Goal: Task Accomplishment & Management: Manage account settings

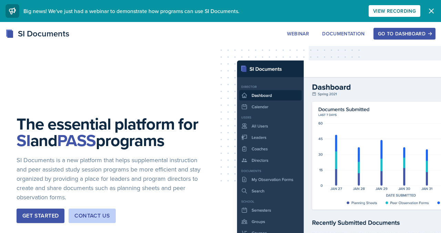
click at [13, 38] on rect at bounding box center [10, 34] width 6 height 7
click at [378, 36] on div "Go to Dashboard" at bounding box center [404, 34] width 53 height 6
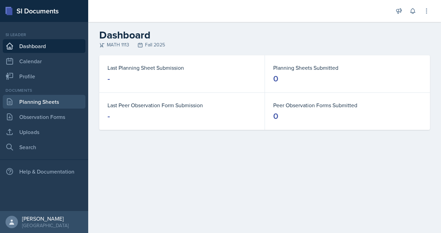
click at [34, 109] on link "Planning Sheets" at bounding box center [44, 102] width 83 height 14
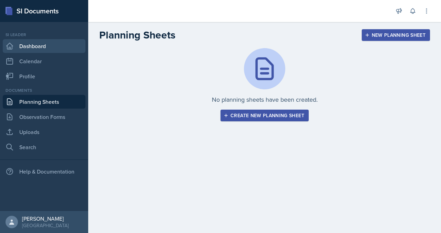
click at [54, 53] on link "Dashboard" at bounding box center [44, 46] width 83 height 14
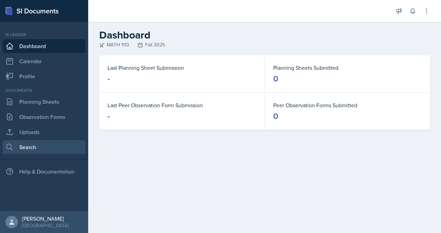
click at [33, 154] on link "Search" at bounding box center [44, 147] width 83 height 14
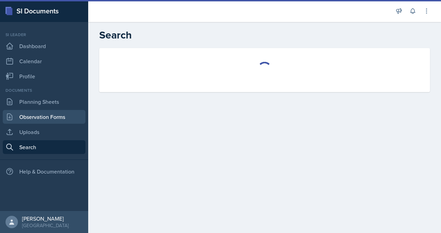
select select "all"
select select "1"
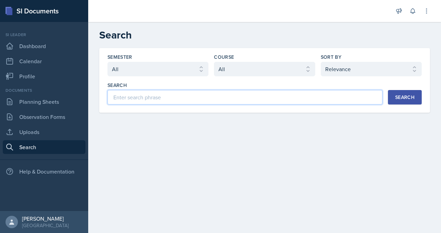
click at [172, 105] on input at bounding box center [244, 97] width 275 height 14
type input "math 1113"
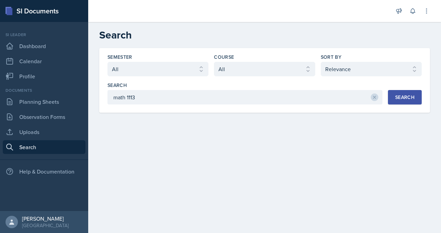
click at [392, 105] on button "Search" at bounding box center [405, 97] width 34 height 14
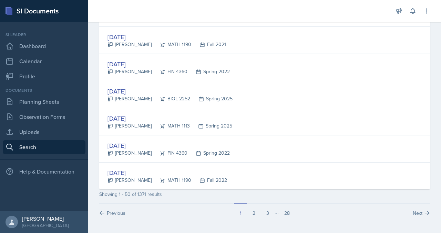
scroll to position [1687, 0]
click at [295, 209] on button "28" at bounding box center [286, 210] width 17 height 13
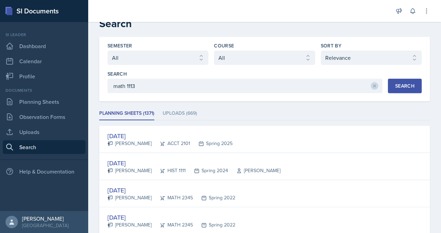
scroll to position [0, 0]
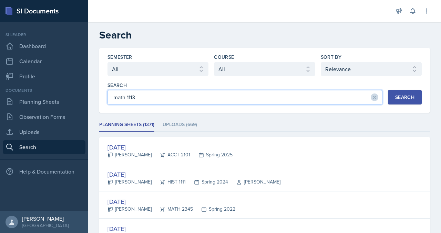
click at [198, 105] on input "math 1113" at bounding box center [244, 97] width 275 height 14
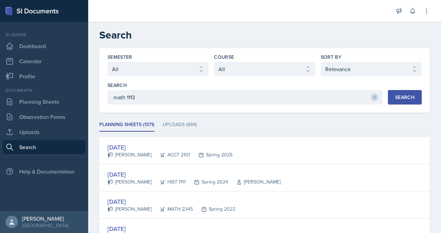
click at [395, 100] on div "Search" at bounding box center [404, 98] width 19 height 6
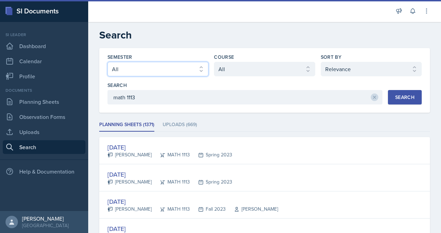
click at [190, 76] on select "Select semester All Fall 2025 Summer 2025 Spring 2025 Fall 2024 Summer 2024 Spr…" at bounding box center [157, 69] width 101 height 14
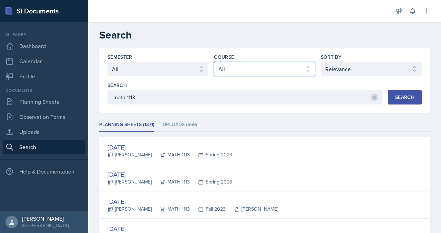
click at [255, 76] on select "Select course All ACCT 2101 ACCT 2102 ACCT 4050 ANTH 1102 ANTH 3301 ARCH 1000 A…" at bounding box center [264, 69] width 101 height 14
select select "3c4b3565-585b-46e2-bb66-4719410f632f"
click at [231, 76] on select "Select course All ACCT 2101 ACCT 2102 ACCT 4050 ANTH 1102 ANTH 3301 ARCH 1000 A…" at bounding box center [264, 69] width 101 height 14
click at [370, 101] on button at bounding box center [374, 98] width 8 height 8
click at [395, 100] on div "Search" at bounding box center [404, 98] width 19 height 6
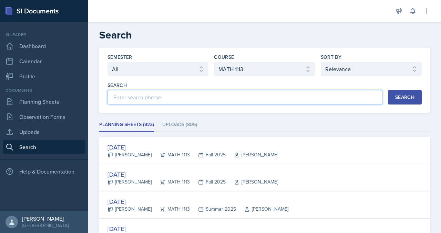
click at [176, 105] on input at bounding box center [244, 97] width 275 height 14
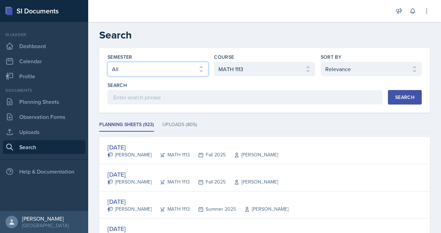
click at [208, 76] on select "Select semester All Fall 2025 Summer 2025 Spring 2025 Fall 2024 Summer 2024 Spr…" at bounding box center [157, 69] width 101 height 14
select select "2bed604d-1099-4043-b1bc-2365e8740244"
click at [134, 76] on select "Select semester All Fall 2025 Summer 2025 Spring 2025 Fall 2024 Summer 2024 Spr…" at bounding box center [157, 69] width 101 height 14
click at [388, 105] on button "Search" at bounding box center [405, 97] width 34 height 14
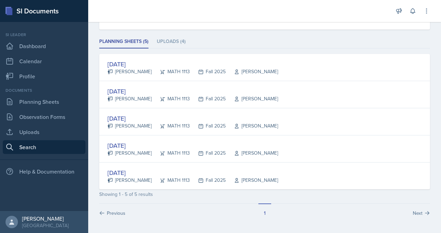
scroll to position [124, 0]
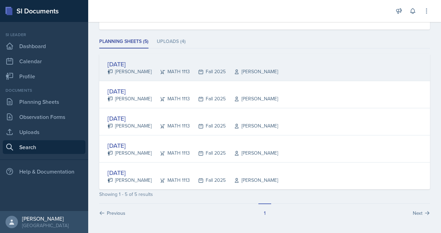
click at [167, 60] on div "[DATE]" at bounding box center [192, 64] width 170 height 9
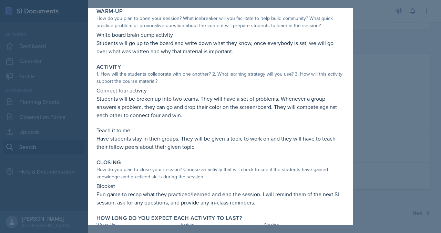
scroll to position [0, 0]
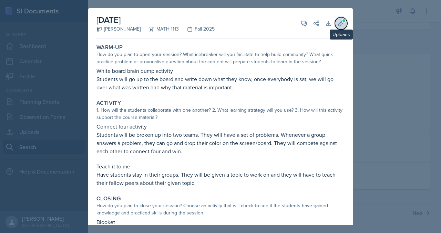
click at [344, 27] on icon at bounding box center [340, 23] width 7 height 7
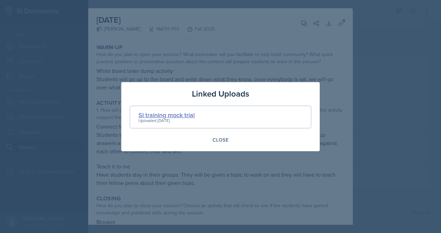
click at [147, 116] on div "SI training mock trial" at bounding box center [166, 114] width 56 height 9
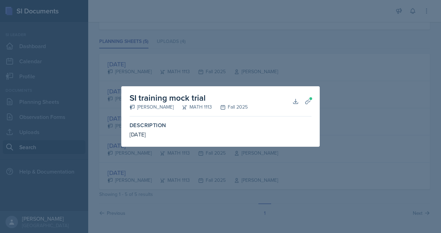
click at [388, 88] on div at bounding box center [220, 116] width 441 height 233
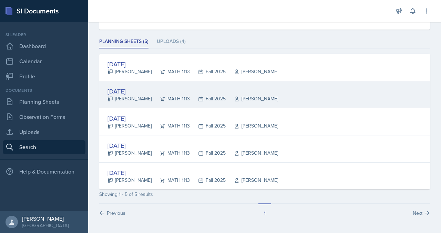
click at [158, 94] on div "[DATE]" at bounding box center [192, 91] width 170 height 9
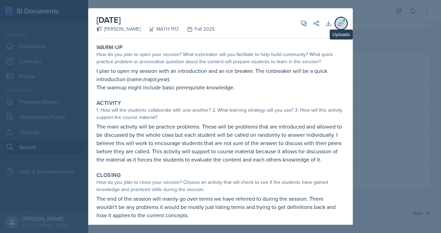
click at [344, 27] on icon at bounding box center [340, 23] width 7 height 7
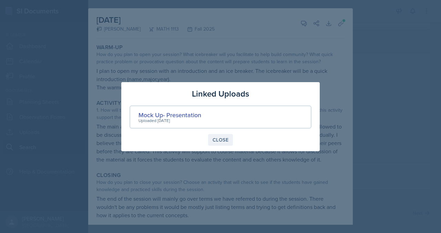
click at [221, 143] on div "Close" at bounding box center [220, 140] width 16 height 6
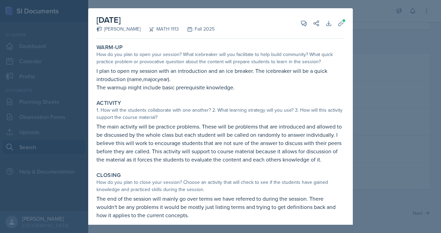
click at [409, 46] on div at bounding box center [220, 116] width 441 height 233
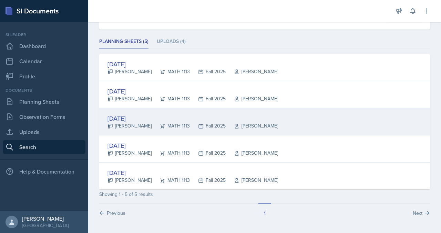
scroll to position [136, 0]
click at [149, 114] on div "[DATE]" at bounding box center [192, 118] width 170 height 9
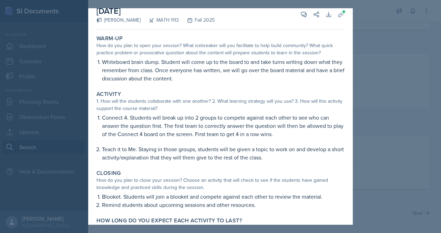
scroll to position [8, 0]
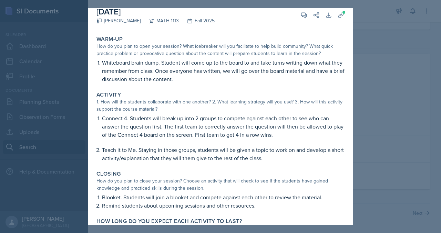
click at [393, 84] on div at bounding box center [220, 116] width 441 height 233
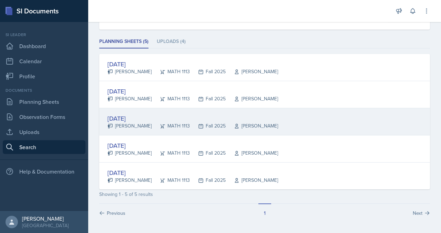
scroll to position [144, 0]
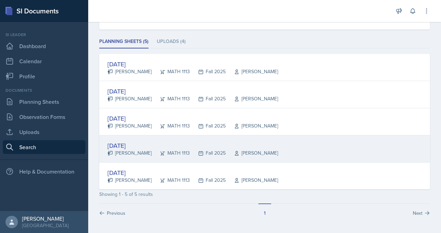
click at [169, 141] on div "[DATE]" at bounding box center [192, 145] width 170 height 9
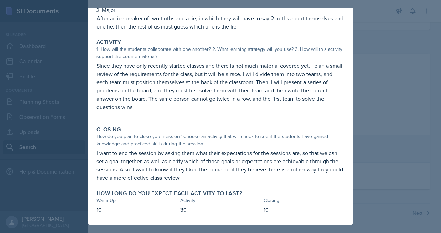
scroll to position [150, 0]
click at [417, 118] on div at bounding box center [220, 116] width 441 height 233
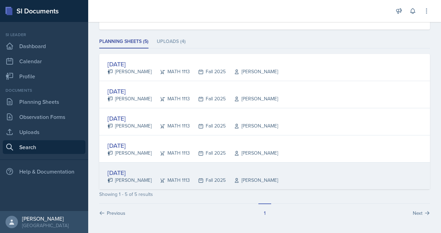
click at [141, 170] on div "[DATE]" at bounding box center [192, 172] width 170 height 9
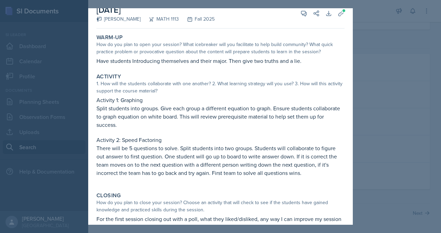
scroll to position [0, 0]
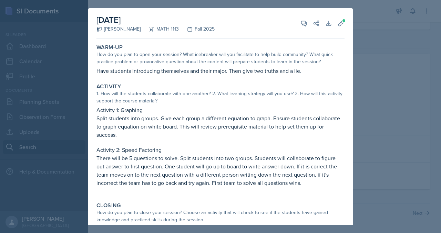
click at [422, 88] on div at bounding box center [220, 116] width 441 height 233
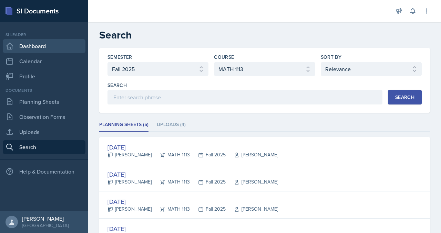
click at [24, 53] on link "Dashboard" at bounding box center [44, 46] width 83 height 14
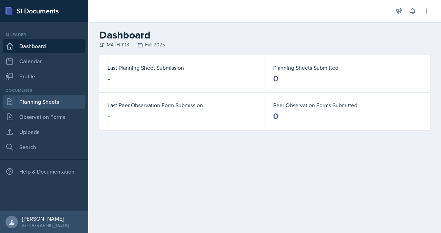
click at [34, 109] on link "Planning Sheets" at bounding box center [44, 102] width 83 height 14
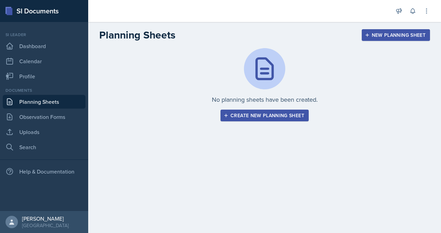
click at [273, 121] on button "Create new planning sheet" at bounding box center [264, 116] width 88 height 12
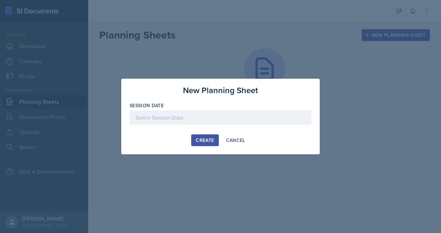
click at [174, 119] on div at bounding box center [220, 117] width 182 height 14
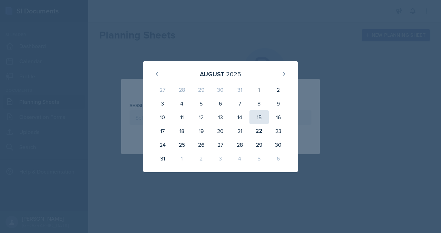
click at [268, 118] on div "15" at bounding box center [258, 117] width 19 height 14
type input "[DATE]"
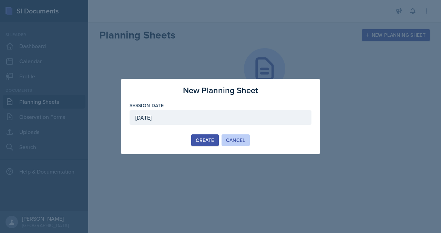
click at [239, 143] on div "Cancel" at bounding box center [235, 141] width 19 height 6
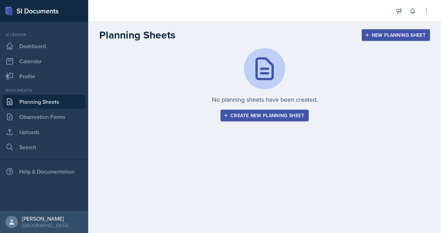
click at [255, 118] on div "Create new planning sheet" at bounding box center [264, 116] width 79 height 6
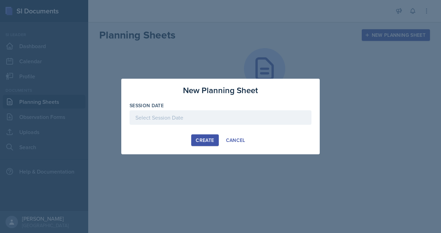
click at [218, 116] on div at bounding box center [220, 117] width 182 height 14
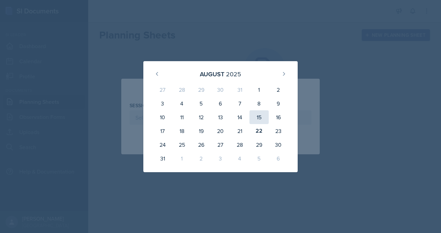
click at [267, 118] on div "15" at bounding box center [258, 117] width 19 height 14
type input "[DATE]"
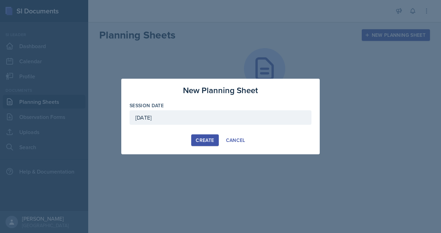
click at [205, 143] on div "Create" at bounding box center [204, 141] width 18 height 6
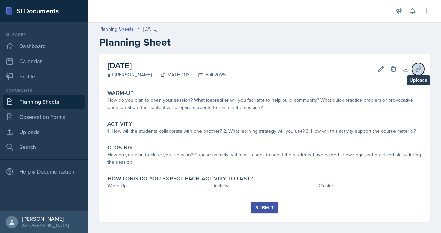
click at [417, 75] on button "Uploads" at bounding box center [418, 69] width 12 height 12
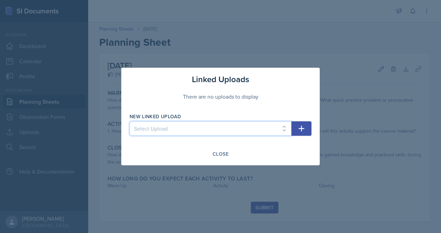
click at [197, 136] on select "Select Upload" at bounding box center [210, 128] width 162 height 14
click at [305, 130] on icon "button" at bounding box center [301, 129] width 8 height 8
click at [210, 129] on select "Select Upload" at bounding box center [210, 128] width 162 height 14
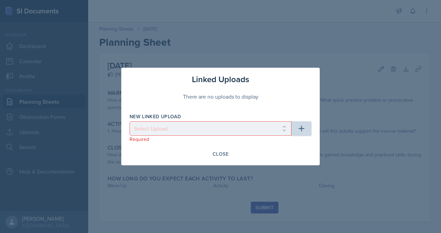
drag, startPoint x: 221, startPoint y: 162, endPoint x: 232, endPoint y: 153, distance: 14.4
click at [221, 157] on div "Close" at bounding box center [220, 154] width 16 height 6
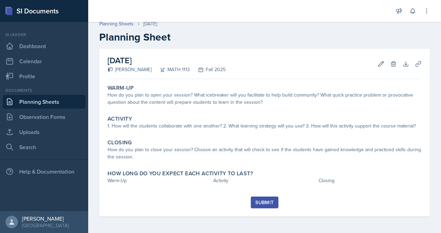
scroll to position [20, 0]
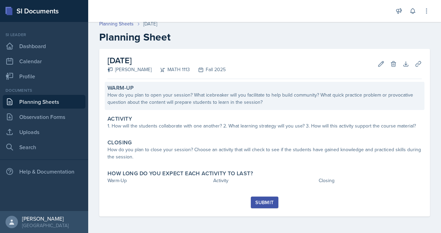
click at [134, 92] on label "Warm-Up" at bounding box center [120, 88] width 27 height 7
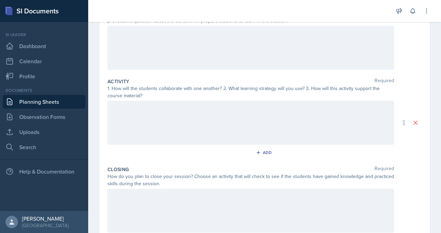
scroll to position [0, 0]
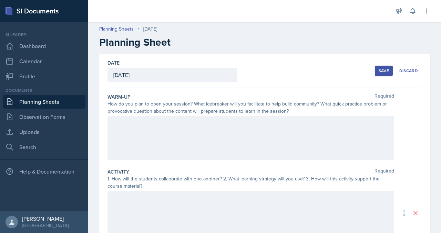
click at [190, 160] on div at bounding box center [250, 138] width 286 height 44
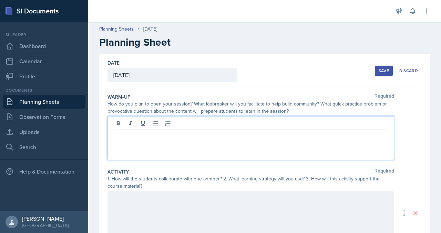
paste div
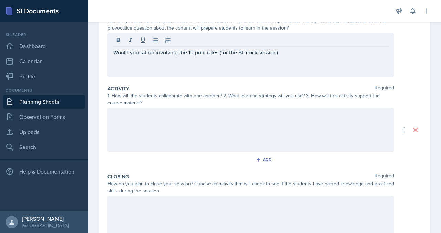
click at [221, 152] on div at bounding box center [250, 130] width 286 height 44
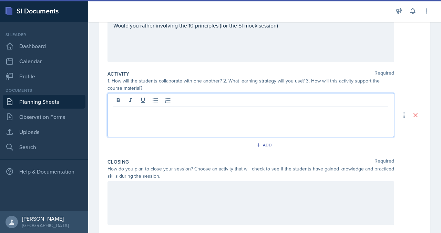
paste div
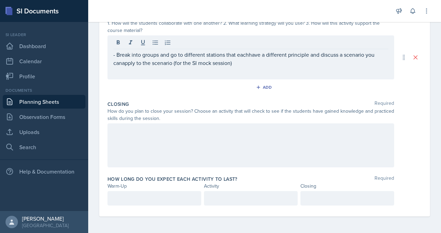
click at [254, 150] on div at bounding box center [250, 146] width 286 height 44
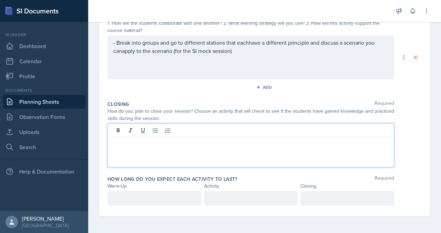
paste div
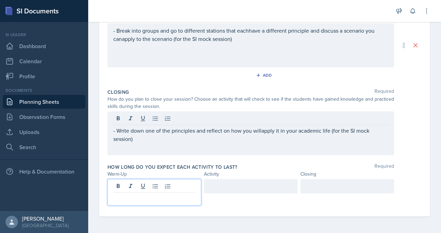
click at [170, 202] on p at bounding box center [154, 198] width 82 height 8
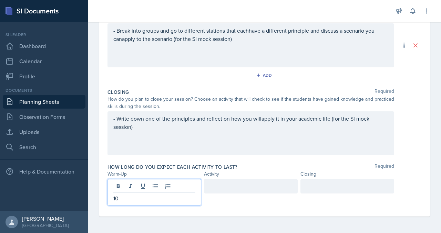
click at [254, 183] on div at bounding box center [251, 186] width 94 height 14
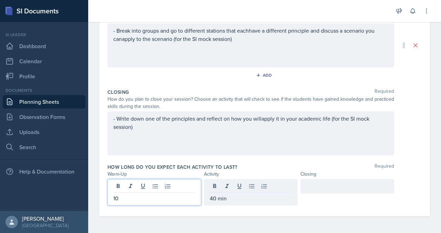
click at [154, 186] on div "10" at bounding box center [154, 192] width 94 height 27
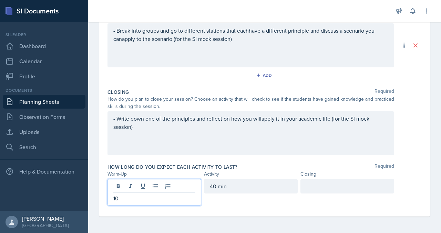
click at [142, 199] on p "10" at bounding box center [154, 198] width 82 height 8
click at [166, 197] on p "5-10" at bounding box center [154, 198] width 82 height 8
click at [325, 182] on div at bounding box center [347, 186] width 94 height 14
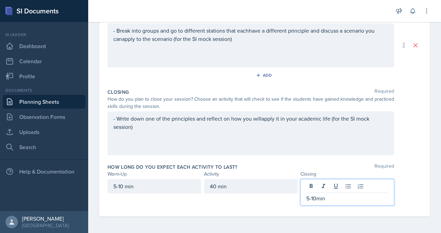
click at [326, 112] on div "- Write down one of the principles and reflect on how you willapply it in your …" at bounding box center [250, 134] width 286 height 44
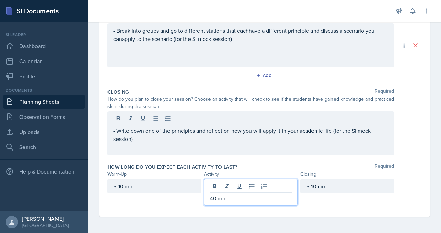
click at [263, 192] on div "40 min" at bounding box center [251, 192] width 94 height 27
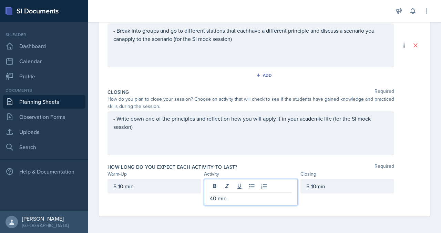
click at [234, 200] on p "40 min" at bounding box center [251, 198] width 82 height 8
click at [346, 148] on div "Closing Required How do you plan to close your session? Choose an activity that…" at bounding box center [264, 123] width 314 height 75
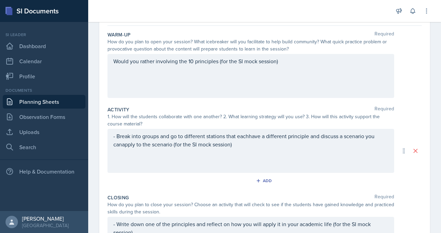
scroll to position [0, 0]
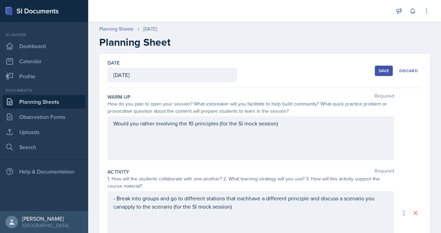
click at [237, 82] on div "[DATE]" at bounding box center [171, 75] width 129 height 14
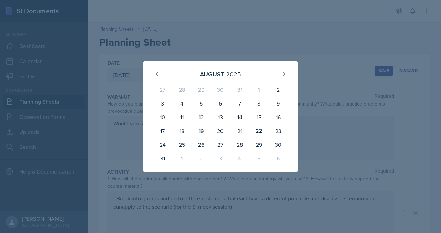
click at [319, 61] on div "[DATE] 27 28 29 30 31 1 2 3 4 5 6 7 8 9 10 11 12 13 14 15 16 17 18 19 20 21 22 …" at bounding box center [220, 116] width 198 height 111
click at [268, 123] on div "15" at bounding box center [258, 117] width 19 height 14
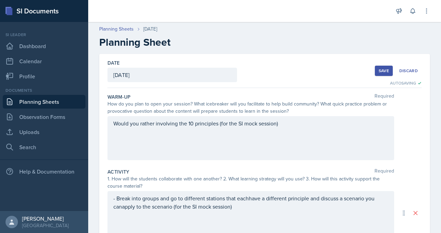
click at [378, 74] on div "Save" at bounding box center [383, 71] width 10 height 6
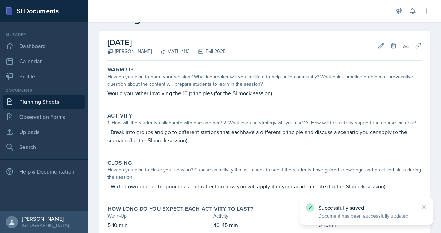
scroll to position [22, 0]
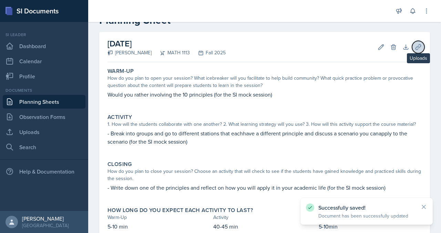
click at [414, 51] on icon at bounding box center [417, 47] width 7 height 7
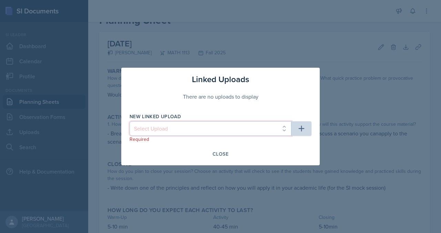
click at [206, 133] on select "Select Upload" at bounding box center [210, 128] width 162 height 14
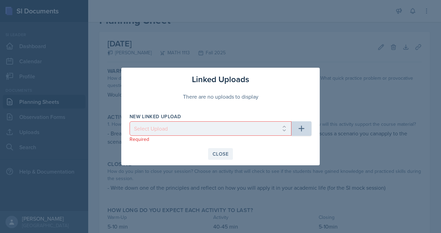
click at [216, 157] on div "Close" at bounding box center [220, 154] width 16 height 6
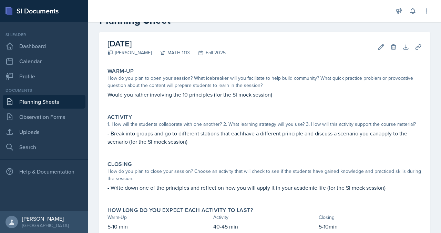
click at [40, 109] on link "Planning Sheets" at bounding box center [44, 102] width 83 height 14
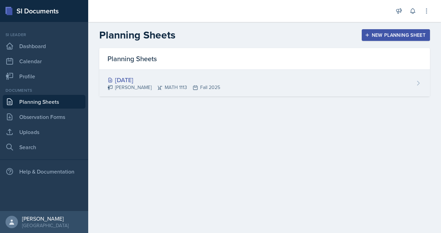
click at [339, 97] on div "[DATE] [PERSON_NAME] MATH 1113 Fall 2025" at bounding box center [264, 83] width 330 height 27
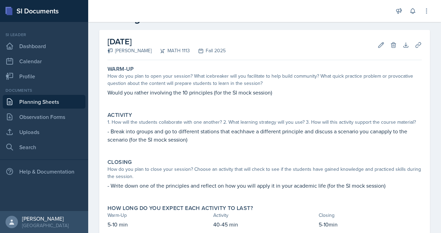
scroll to position [28, 0]
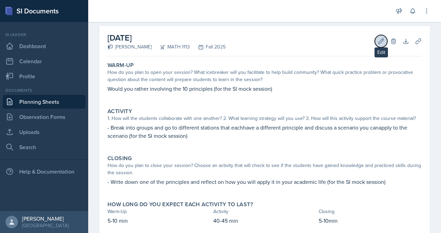
click at [377, 45] on icon at bounding box center [380, 41] width 7 height 7
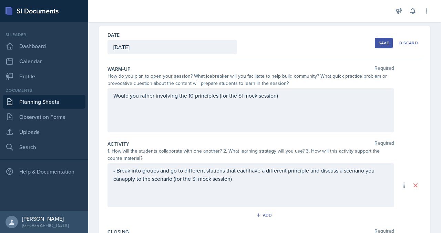
scroll to position [0, 0]
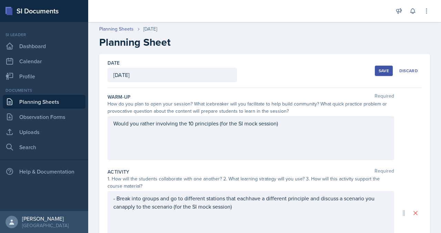
click at [39, 109] on link "Planning Sheets" at bounding box center [44, 102] width 83 height 14
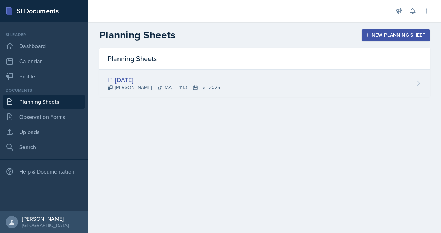
click at [159, 85] on div "[DATE]" at bounding box center [163, 79] width 113 height 9
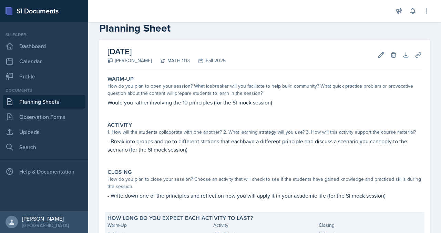
scroll to position [14, 0]
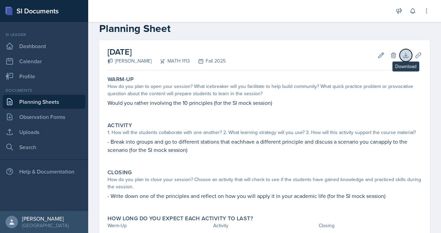
click at [402, 62] on button "Download" at bounding box center [405, 55] width 12 height 12
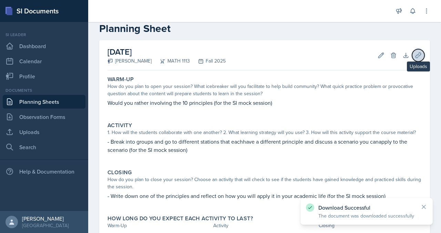
click at [414, 59] on icon at bounding box center [417, 55] width 7 height 7
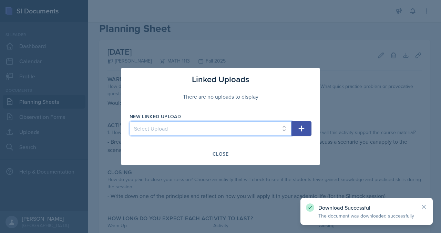
click at [291, 130] on select "Select Upload" at bounding box center [210, 128] width 162 height 14
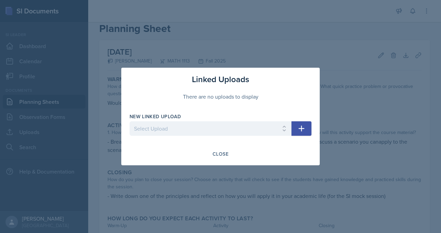
click at [304, 131] on icon "button" at bounding box center [301, 129] width 6 height 6
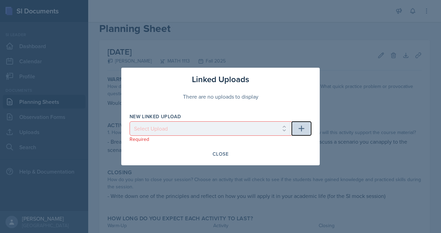
click at [304, 131] on icon "button" at bounding box center [301, 129] width 6 height 6
click at [219, 157] on div "Close" at bounding box center [220, 154] width 16 height 6
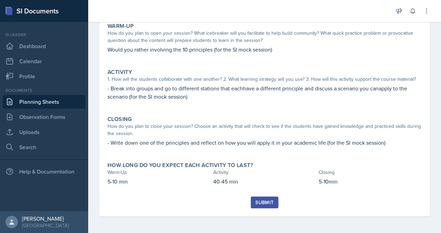
scroll to position [170, 0]
click at [63, 109] on link "Planning Sheets" at bounding box center [44, 102] width 83 height 14
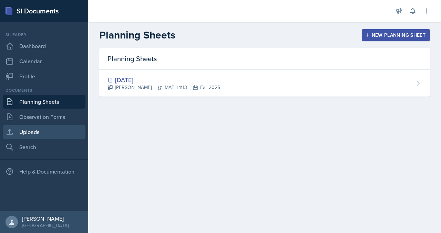
click at [53, 139] on link "Uploads" at bounding box center [44, 132] width 83 height 14
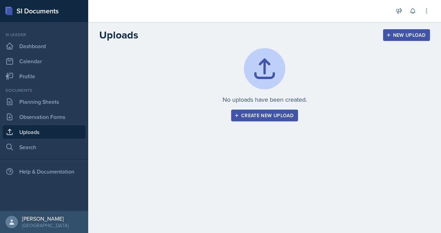
click at [254, 118] on div "Create new upload" at bounding box center [264, 116] width 58 height 6
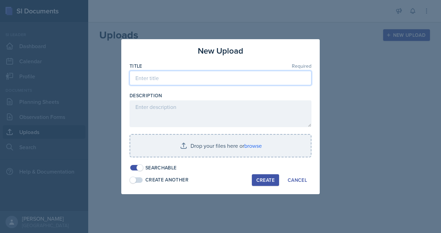
click at [130, 75] on input at bounding box center [220, 78] width 182 height 14
type input "SI Mock Session"
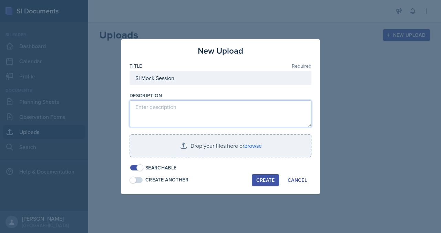
click at [129, 107] on textarea at bounding box center [220, 114] width 182 height 27
type textarea "SI mock session during orientation"
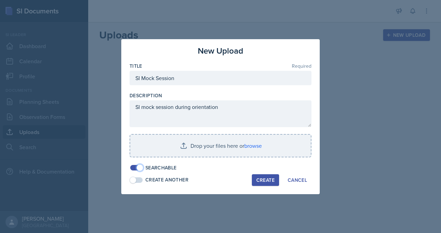
click at [136, 171] on span at bounding box center [139, 168] width 7 height 7
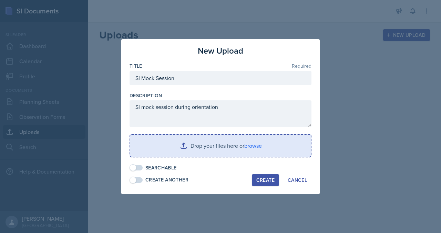
click at [216, 157] on input "file" at bounding box center [220, 146] width 180 height 22
click at [201, 154] on input "file" at bounding box center [220, 146] width 180 height 22
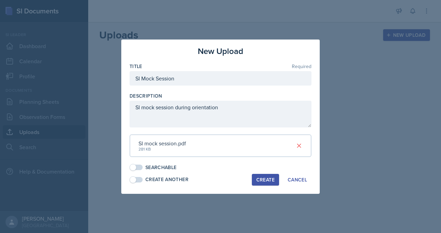
click at [272, 183] on div "Create" at bounding box center [265, 180] width 18 height 6
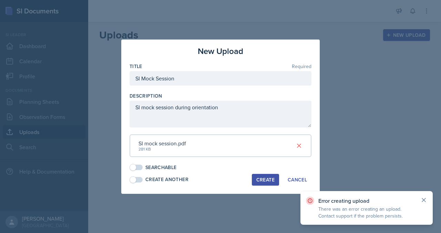
click at [422, 197] on icon at bounding box center [423, 200] width 7 height 7
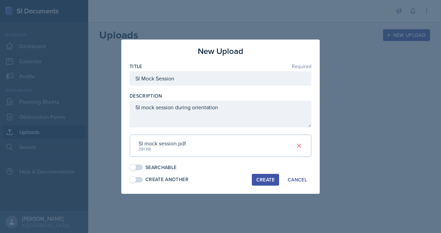
click at [271, 186] on button "Create" at bounding box center [265, 180] width 27 height 12
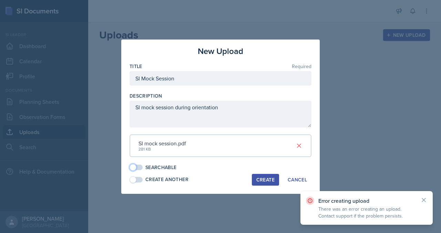
click at [129, 171] on span at bounding box center [136, 167] width 14 height 7
click at [242, 171] on div "Searchable" at bounding box center [220, 167] width 182 height 7
click at [422, 197] on icon at bounding box center [423, 200] width 7 height 7
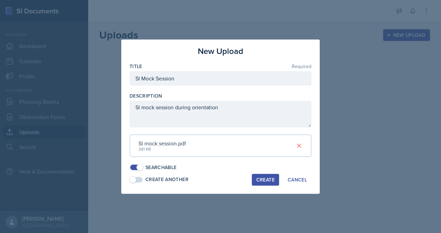
click at [274, 183] on div "Create" at bounding box center [265, 180] width 18 height 6
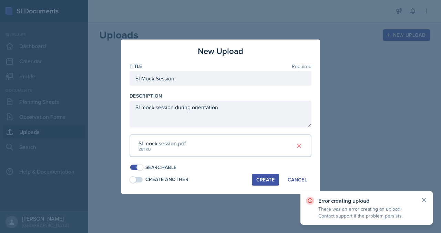
click at [420, 197] on icon at bounding box center [423, 200] width 7 height 7
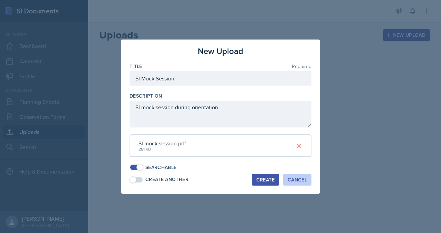
click at [307, 183] on div "Cancel" at bounding box center [296, 180] width 19 height 6
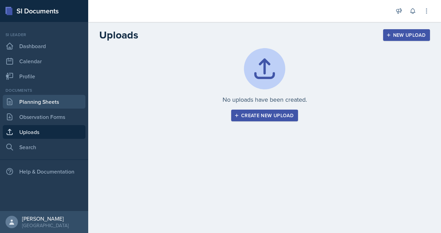
click at [44, 109] on link "Planning Sheets" at bounding box center [44, 102] width 83 height 14
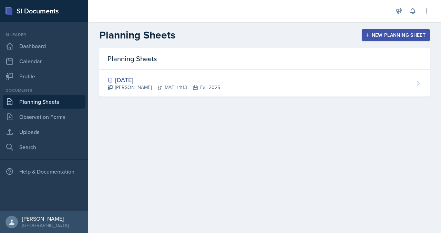
click at [64, 109] on link "Planning Sheets" at bounding box center [44, 102] width 83 height 14
click at [52, 154] on link "Search" at bounding box center [44, 147] width 83 height 14
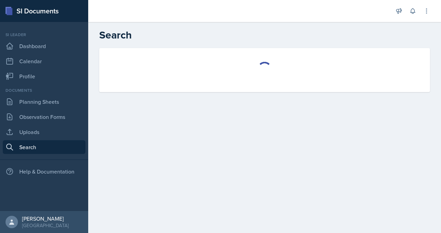
select select "all"
select select "1"
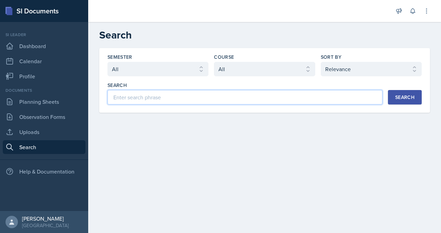
click at [153, 105] on input at bounding box center [244, 97] width 275 height 14
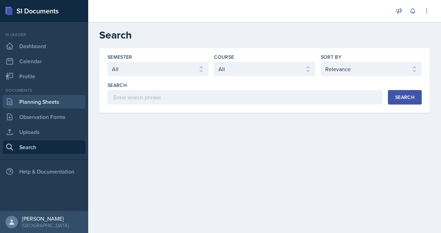
click at [55, 109] on link "Planning Sheets" at bounding box center [44, 102] width 83 height 14
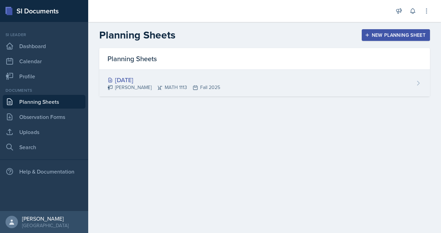
click at [190, 85] on div "[DATE]" at bounding box center [163, 79] width 113 height 9
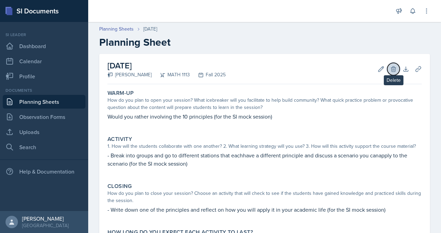
click at [390, 73] on icon at bounding box center [393, 69] width 7 height 7
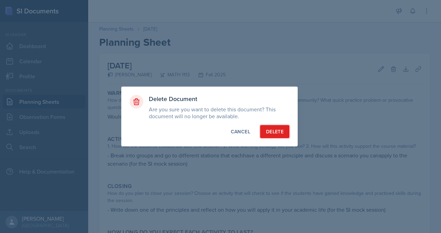
click at [283, 134] on div "Delete" at bounding box center [275, 131] width 18 height 7
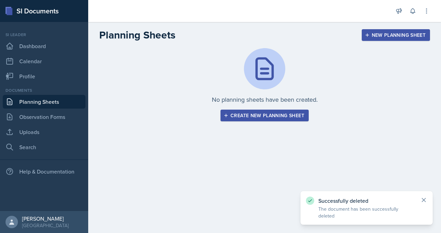
click at [423, 202] on icon at bounding box center [423, 200] width 7 height 7
